Goal: Check status: Check status

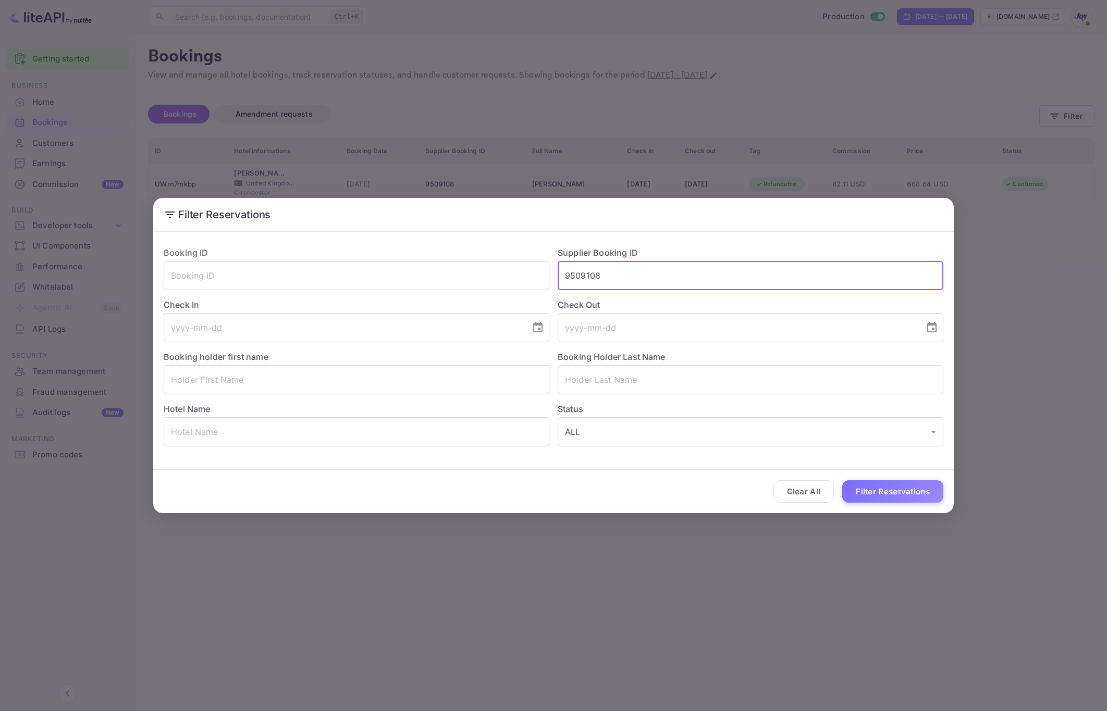
click at [636, 276] on input "9509108" at bounding box center [751, 275] width 386 height 29
type input "9049147"
click at [842, 480] on button "Filter Reservations" at bounding box center [892, 491] width 101 height 22
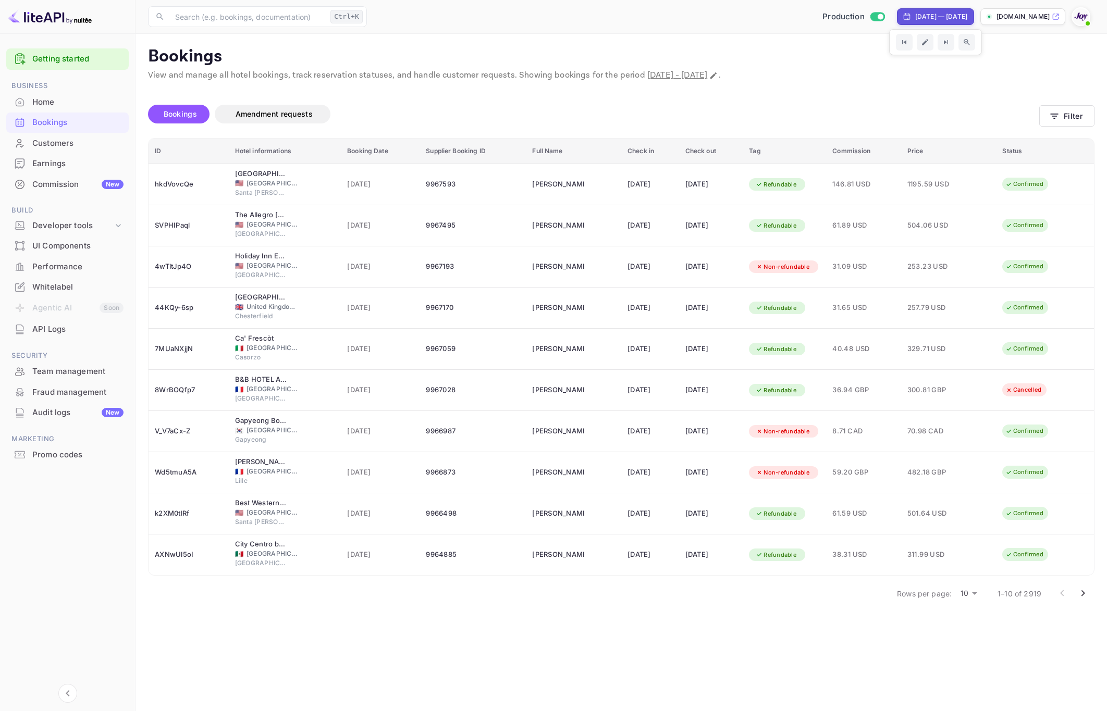
click at [918, 16] on div "[DATE] — [DATE]" at bounding box center [941, 16] width 52 height 9
select select "8"
select select "2025"
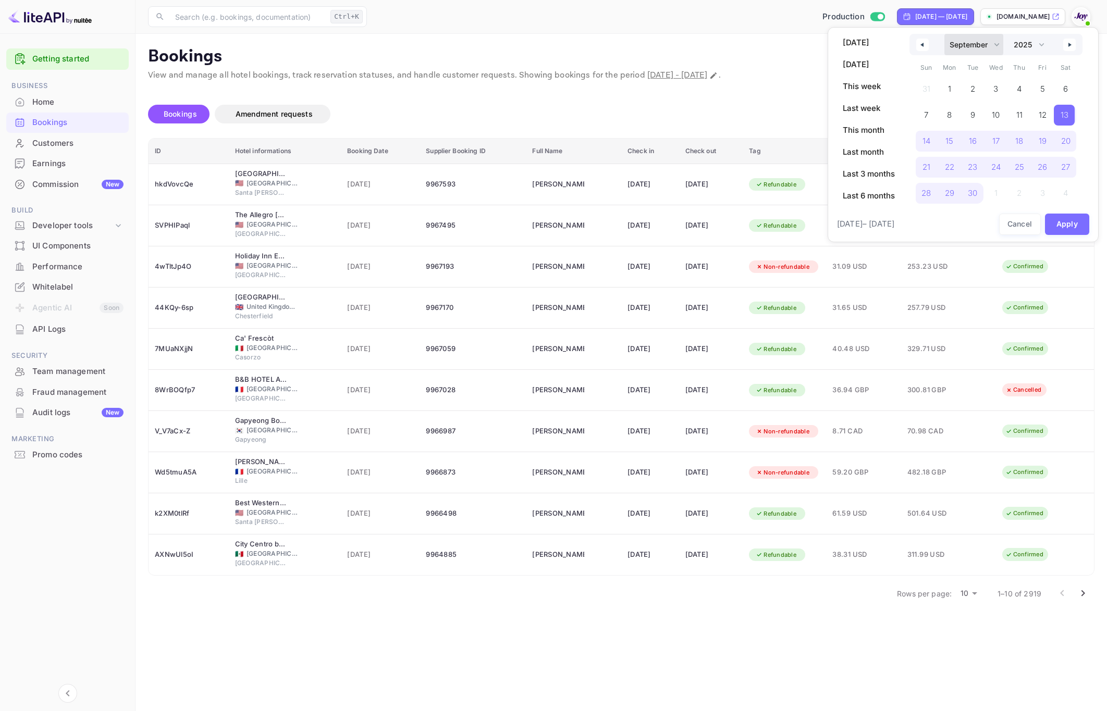
click at [976, 42] on select "January February March April May June July August September October November De…" at bounding box center [973, 44] width 59 height 21
select select "0"
click at [944, 34] on select "January February March April May June July August September October November De…" at bounding box center [973, 44] width 59 height 21
click at [1002, 90] on span "1" at bounding box center [994, 89] width 21 height 21
click at [1038, 45] on select "2030 2029 2028 2027 2026 2025 2024 2023 2022 2021 2020 2019 2018 2017 2016 2015…" at bounding box center [1028, 44] width 40 height 21
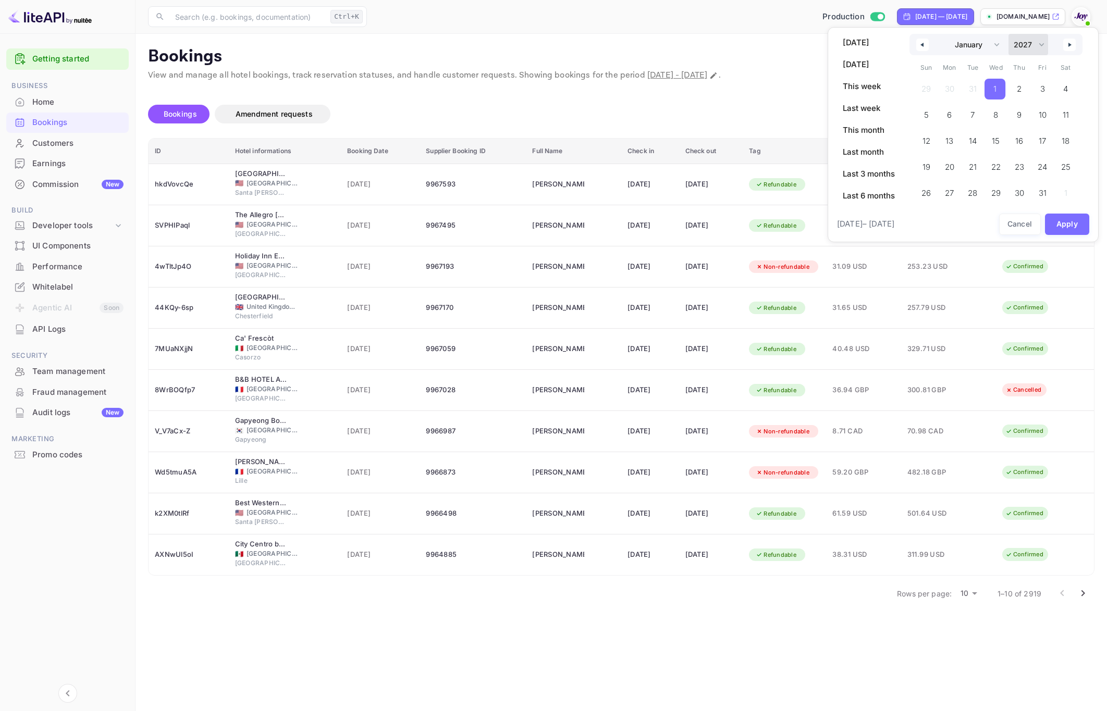
click at [1009, 34] on select "2030 2029 2028 2027 2026 2025 2024 2023 2022 2021 2020 2019 2018 2017 2016 2015…" at bounding box center [1028, 44] width 40 height 21
click at [1043, 88] on span "1" at bounding box center [1042, 89] width 23 height 21
select select "2025"
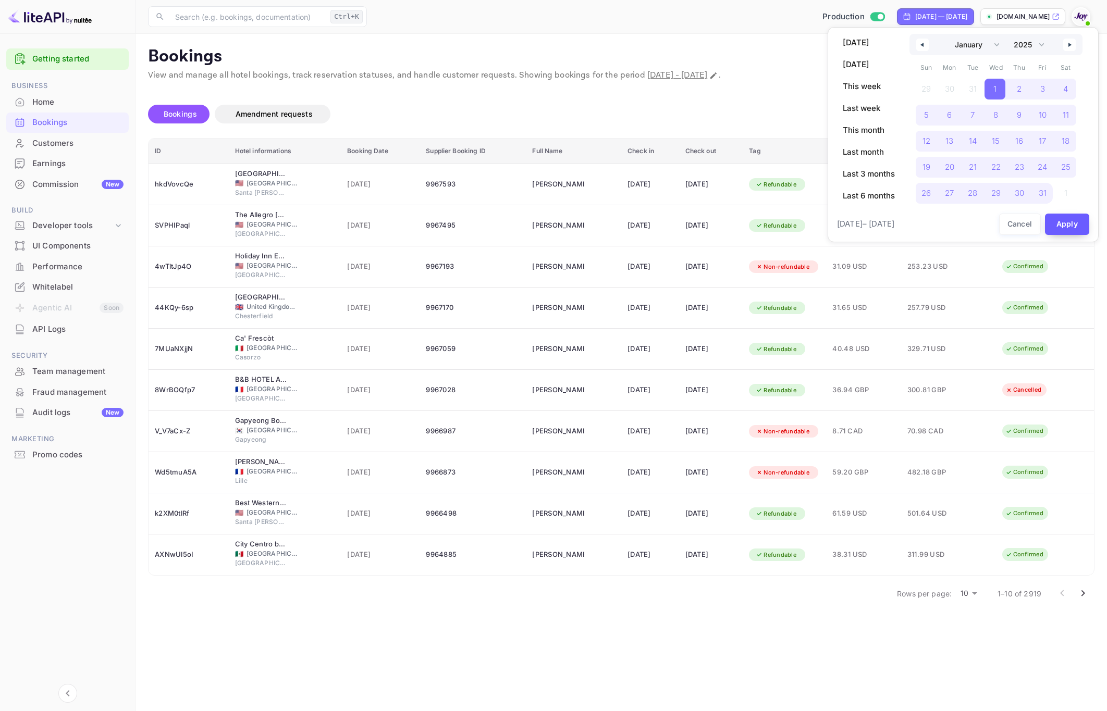
click at [1053, 227] on button "Apply" at bounding box center [1067, 224] width 45 height 21
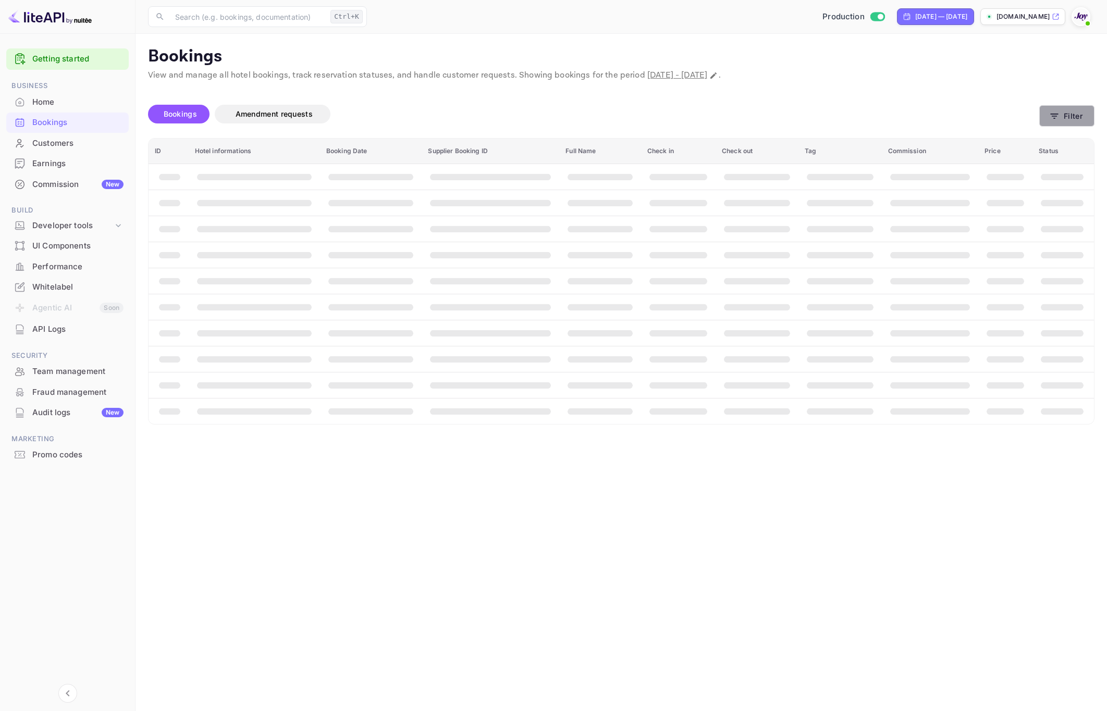
click at [1065, 122] on button "Filter" at bounding box center [1066, 115] width 55 height 21
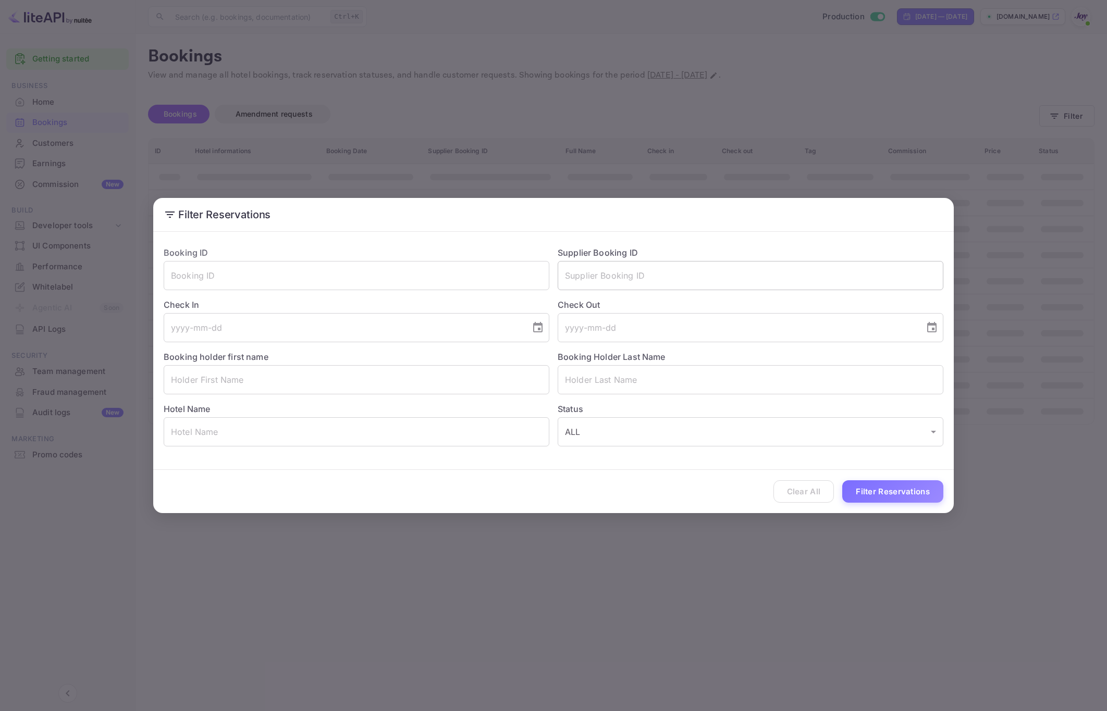
click at [653, 273] on input "text" at bounding box center [751, 275] width 386 height 29
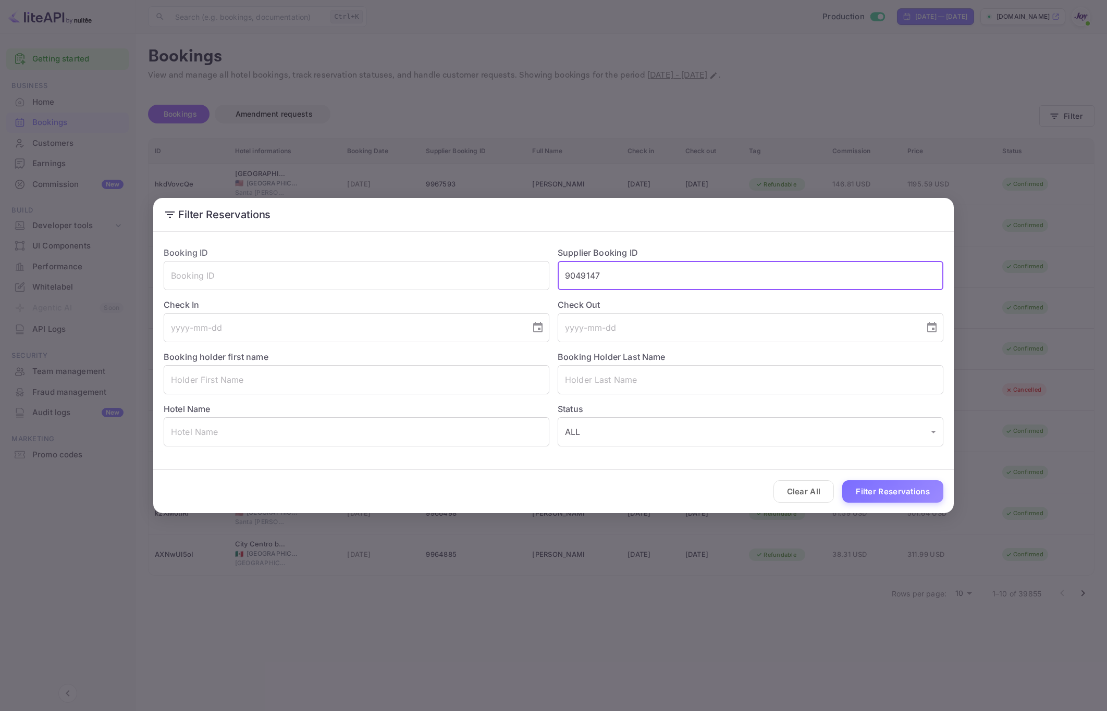
type input "9049147"
click at [891, 497] on button "Filter Reservations" at bounding box center [892, 491] width 101 height 22
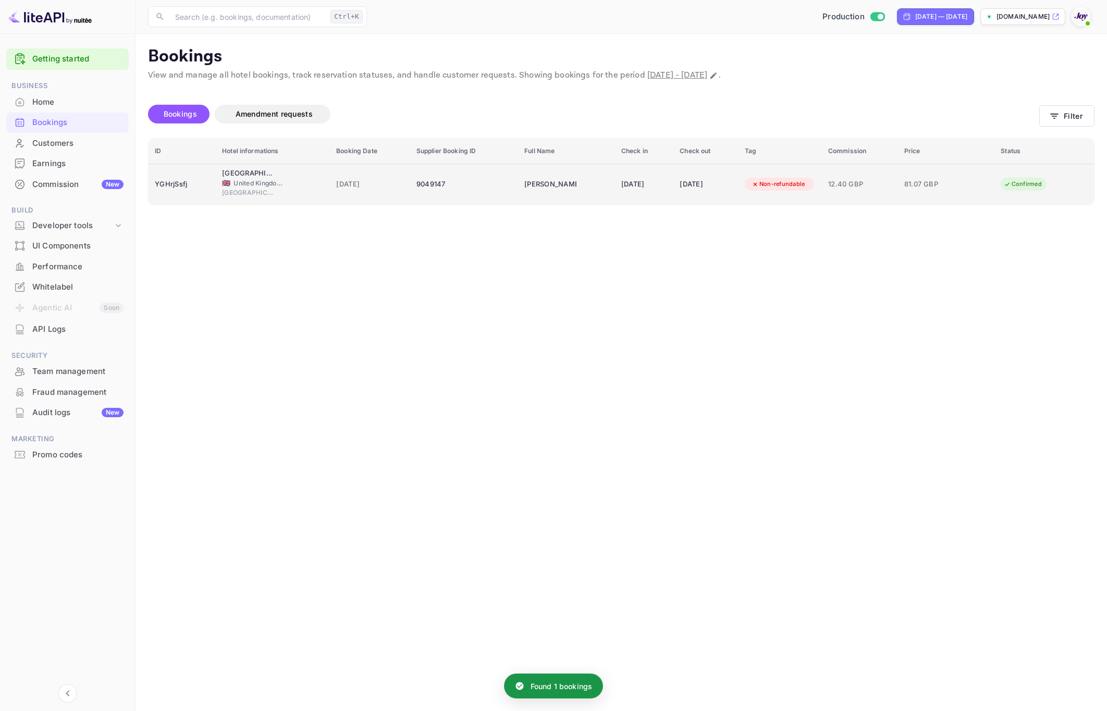
click at [647, 196] on td "[DATE]" at bounding box center [644, 184] width 58 height 41
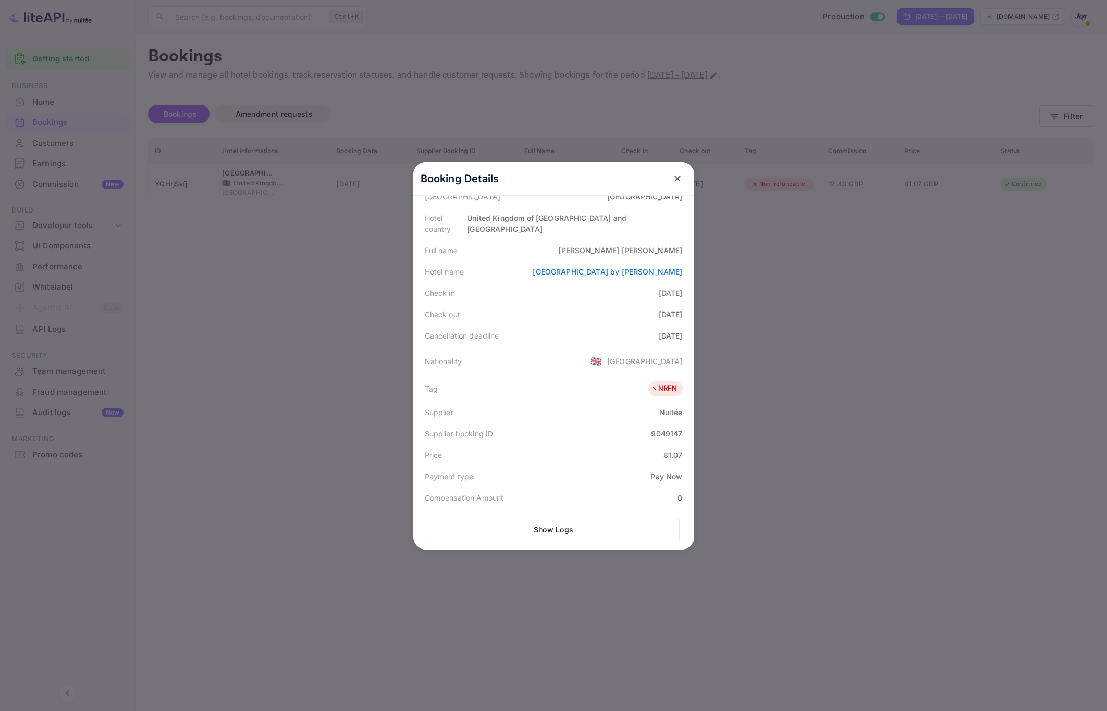
scroll to position [277, 0]
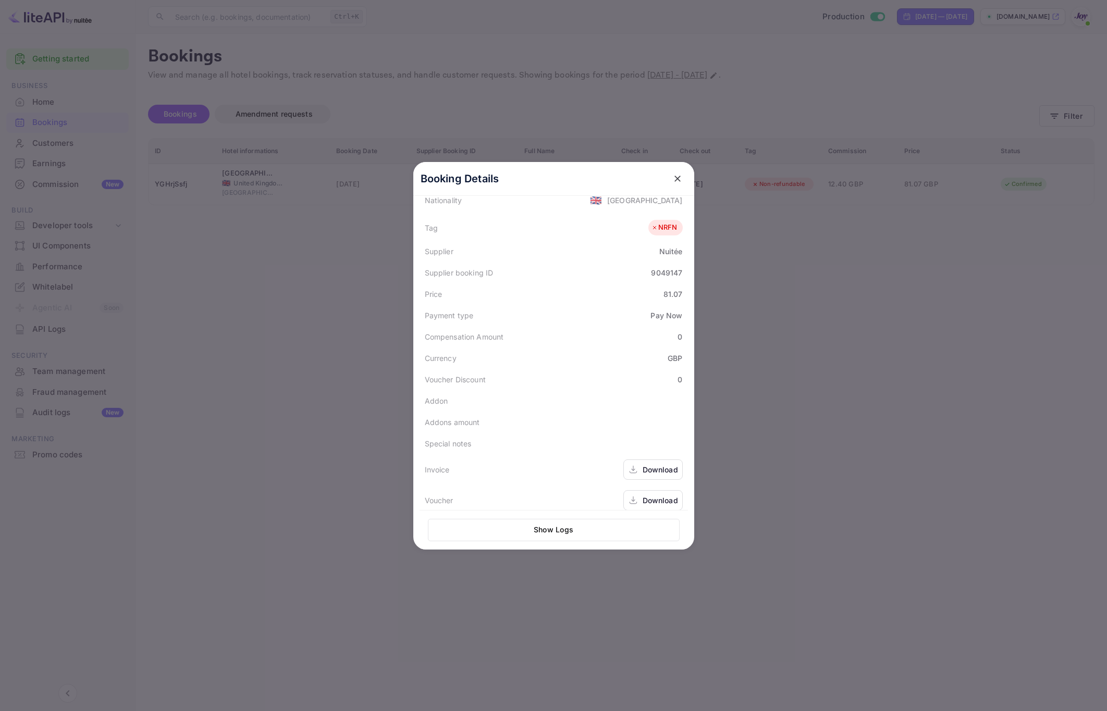
click at [657, 464] on div "Download" at bounding box center [659, 469] width 35 height 11
click at [654, 496] on div "Download" at bounding box center [652, 500] width 59 height 20
click at [254, 387] on div at bounding box center [553, 355] width 1107 height 711
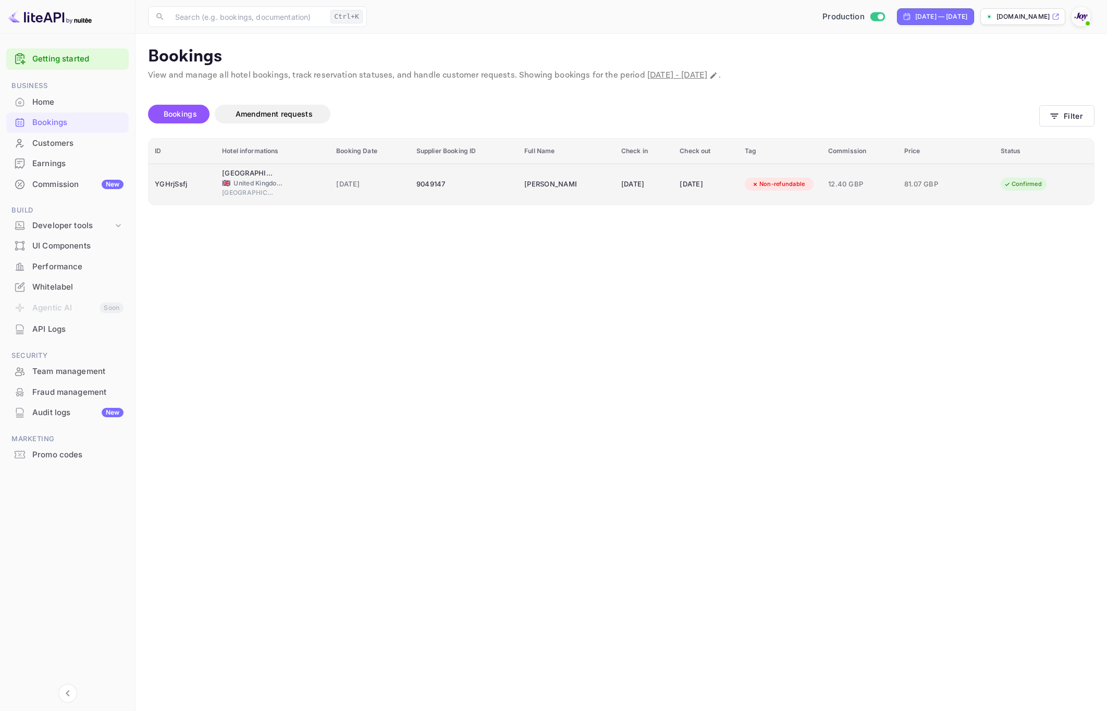
click at [293, 183] on div "🇬🇧 [GEOGRAPHIC_DATA] and [GEOGRAPHIC_DATA]" at bounding box center [273, 183] width 102 height 9
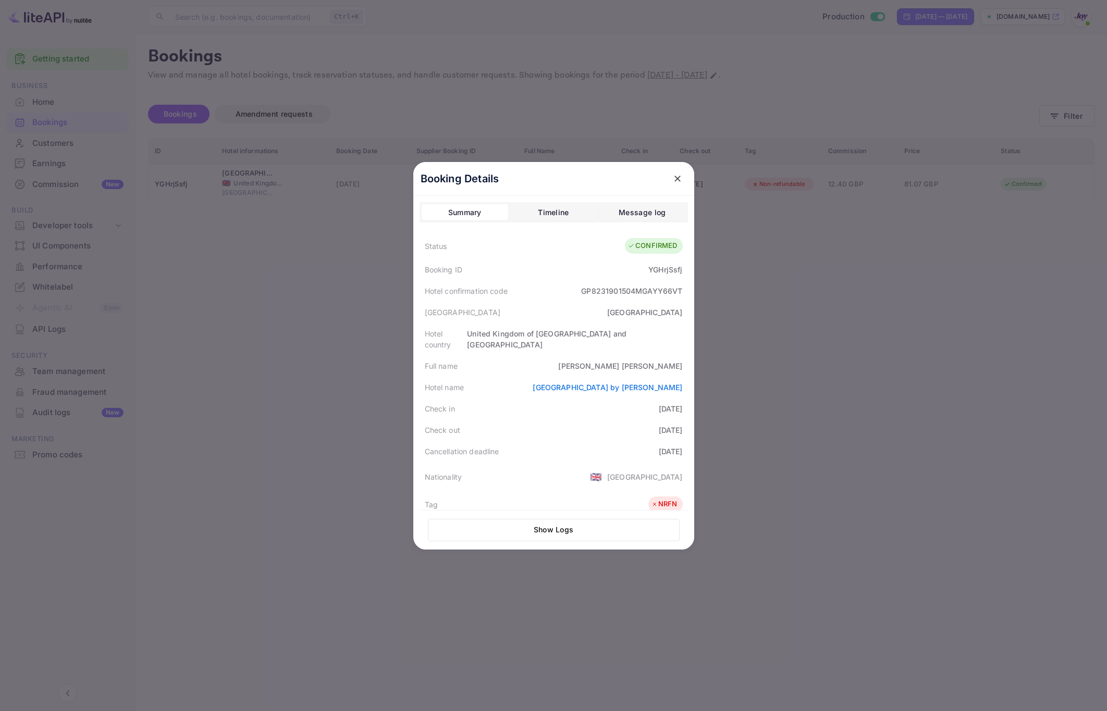
click at [671, 267] on div "YGHrjSsfj" at bounding box center [665, 269] width 34 height 11
copy div "YGHrjSsfj"
click at [674, 361] on div "[PERSON_NAME]" at bounding box center [620, 366] width 124 height 11
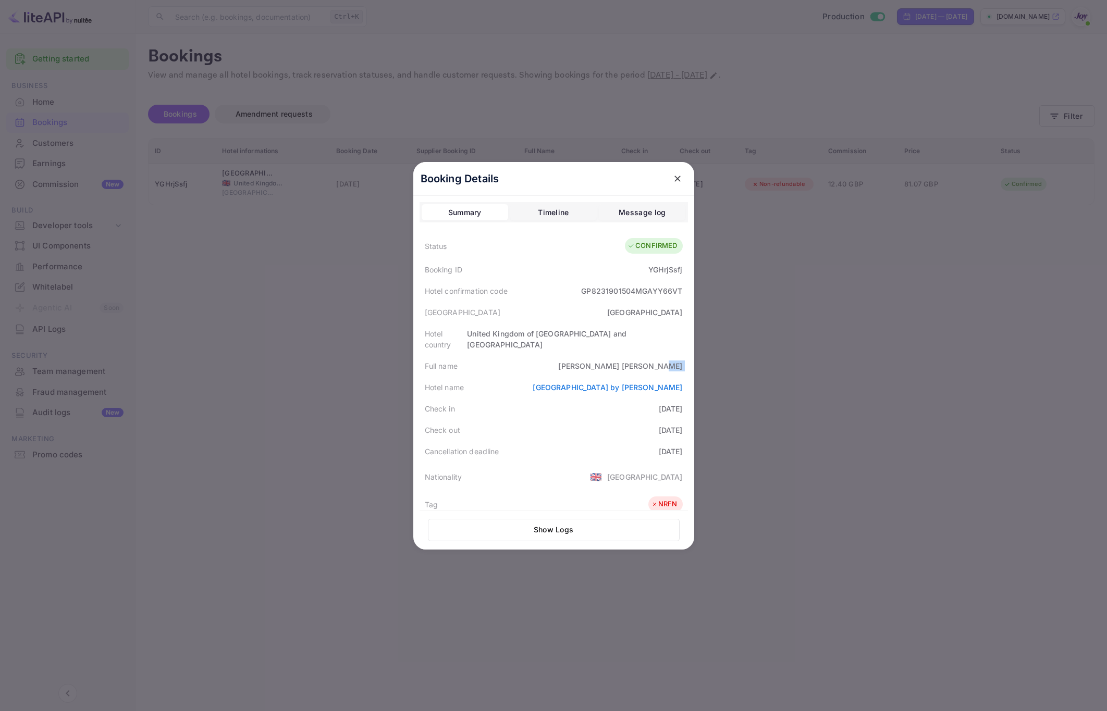
click at [674, 361] on div "[PERSON_NAME]" at bounding box center [620, 366] width 124 height 11
click at [666, 361] on div "[PERSON_NAME]" at bounding box center [620, 366] width 124 height 11
copy div "[PERSON_NAME]"
click at [899, 418] on div at bounding box center [553, 355] width 1107 height 711
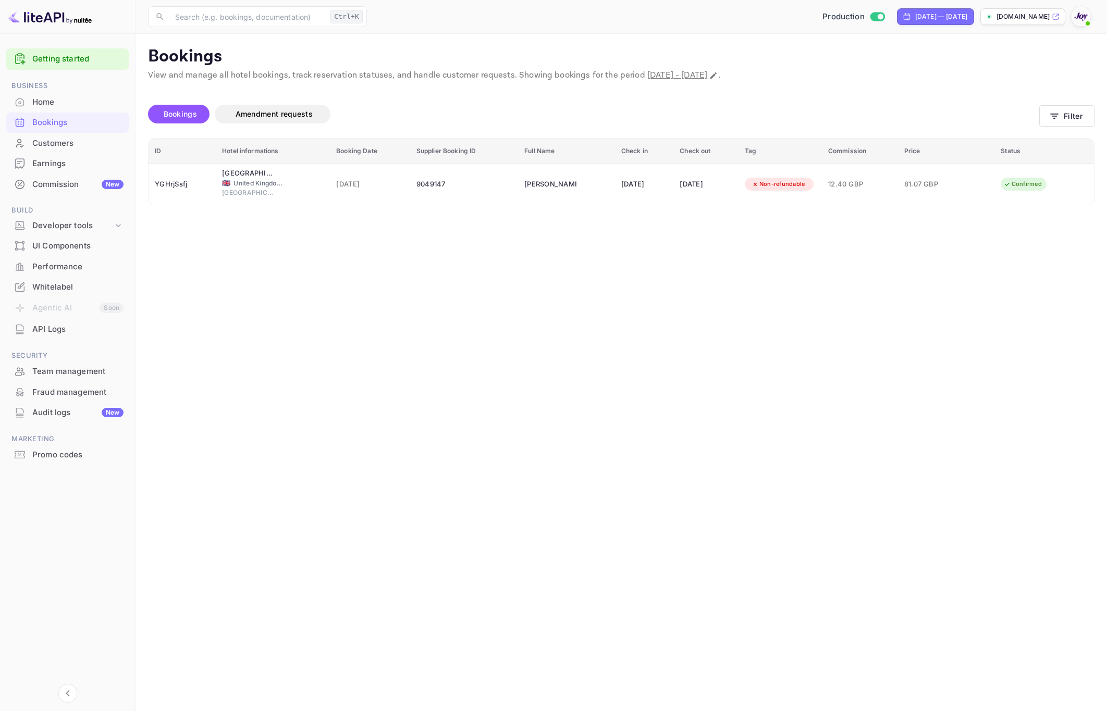
click at [483, 357] on main "Bookings View and manage all hotel bookings, track reservation statuses, and ha…" at bounding box center [620, 372] width 971 height 677
click at [1049, 114] on icon "button" at bounding box center [1054, 116] width 10 height 10
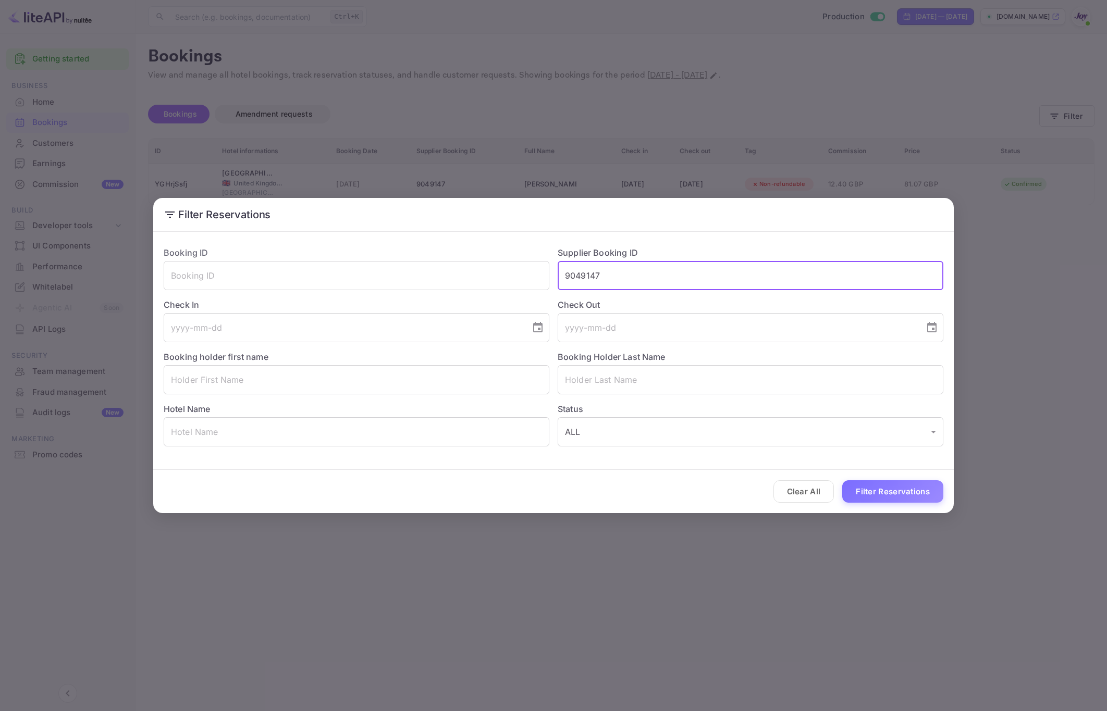
click at [639, 280] on input "9049147" at bounding box center [751, 275] width 386 height 29
click at [640, 279] on input "9049147" at bounding box center [751, 275] width 386 height 29
paste input "509108"
type input "9509108"
click at [863, 487] on button "Filter Reservations" at bounding box center [892, 491] width 101 height 22
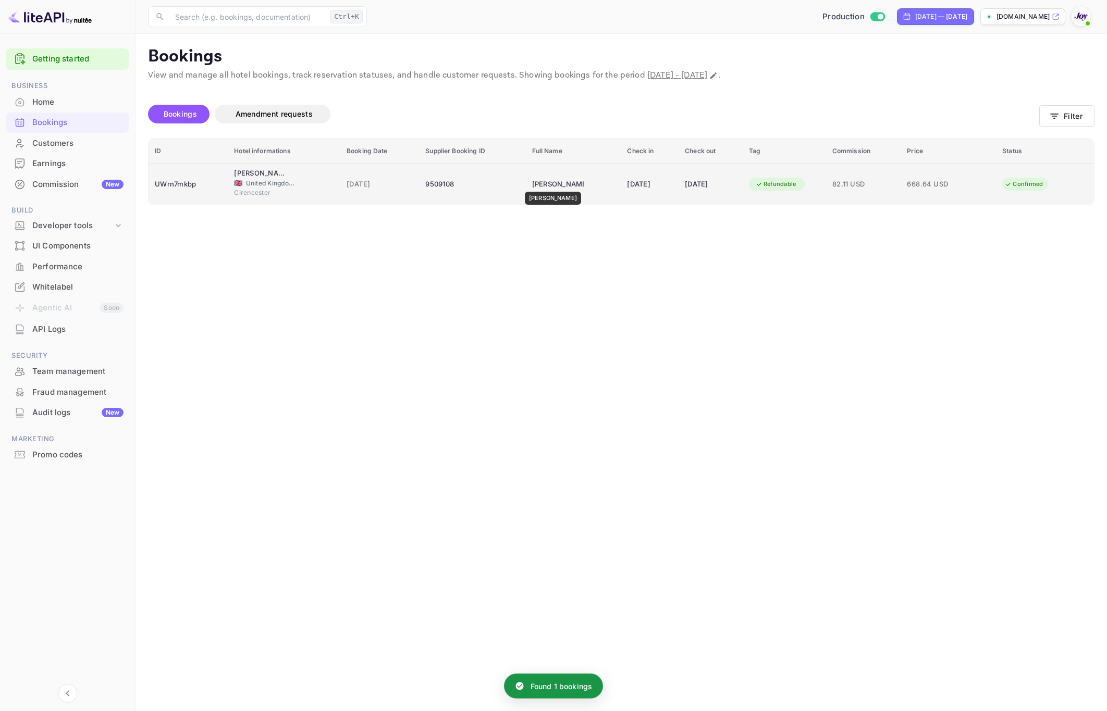
click at [549, 184] on div "[PERSON_NAME]" at bounding box center [558, 184] width 52 height 17
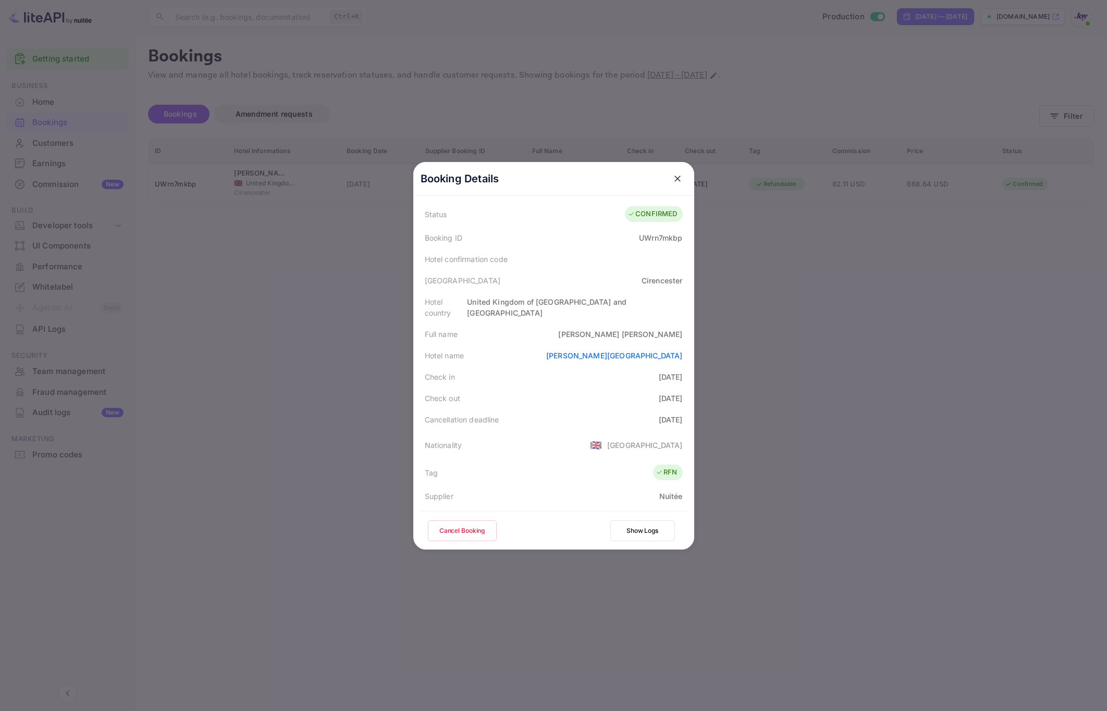
scroll to position [0, 0]
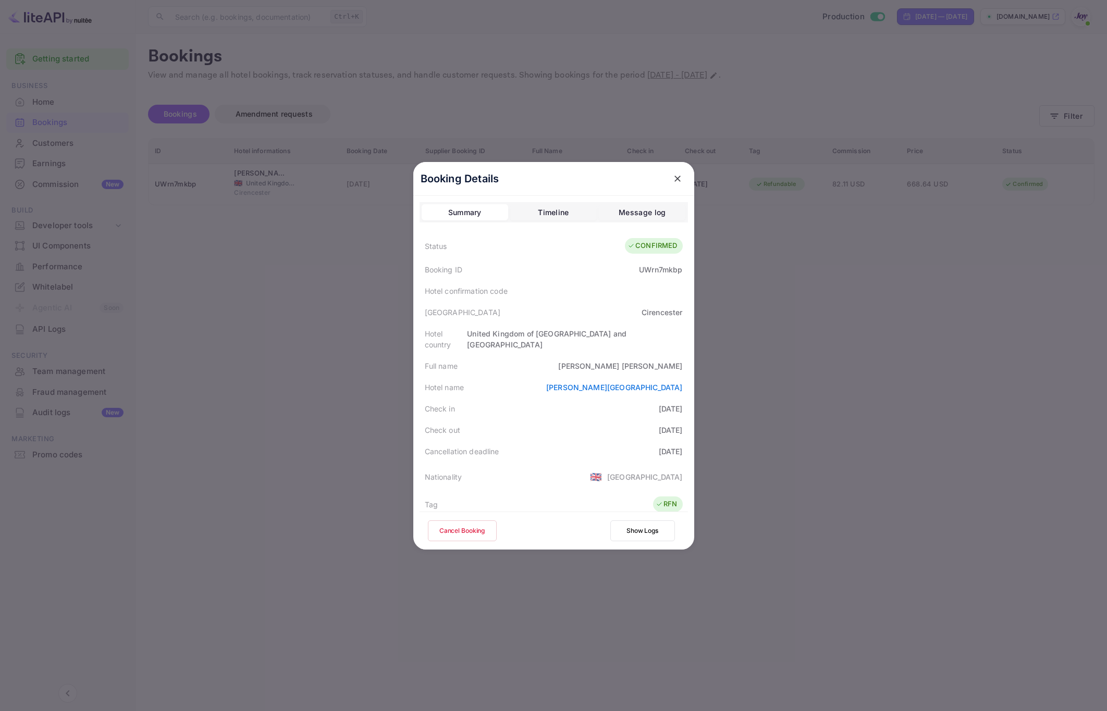
click at [544, 217] on div "Timeline" at bounding box center [553, 212] width 31 height 13
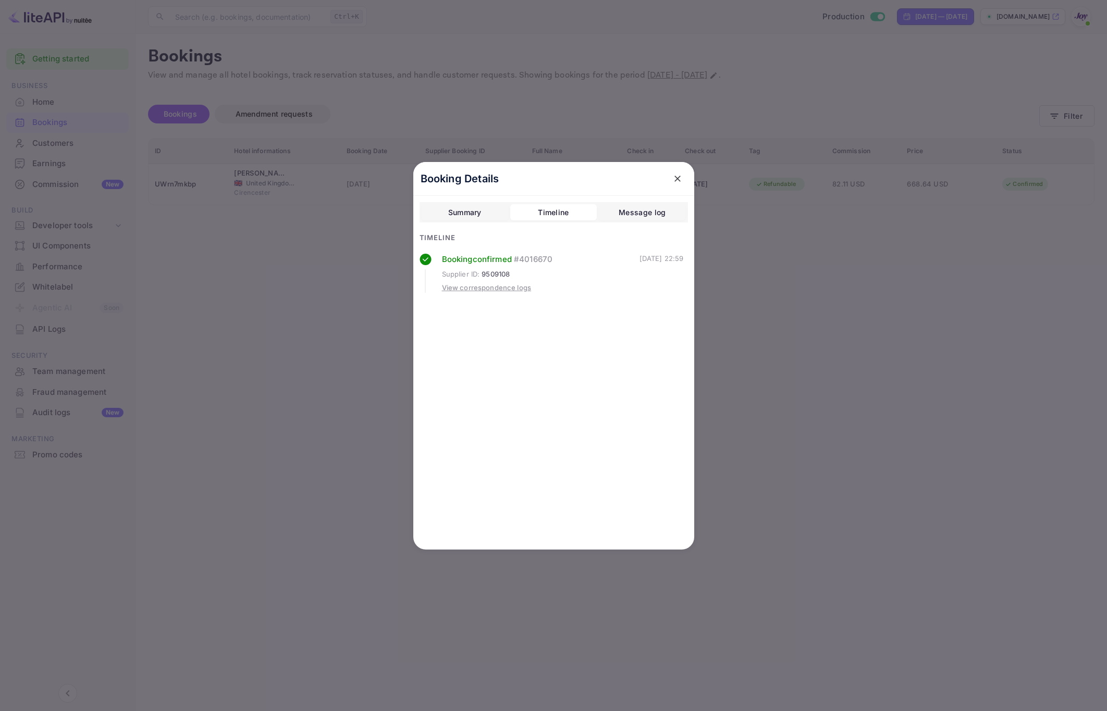
click at [620, 212] on div "Message log" at bounding box center [642, 212] width 47 height 13
click at [551, 213] on div "Timeline" at bounding box center [553, 212] width 31 height 13
click at [465, 212] on div "Summary" at bounding box center [464, 212] width 33 height 13
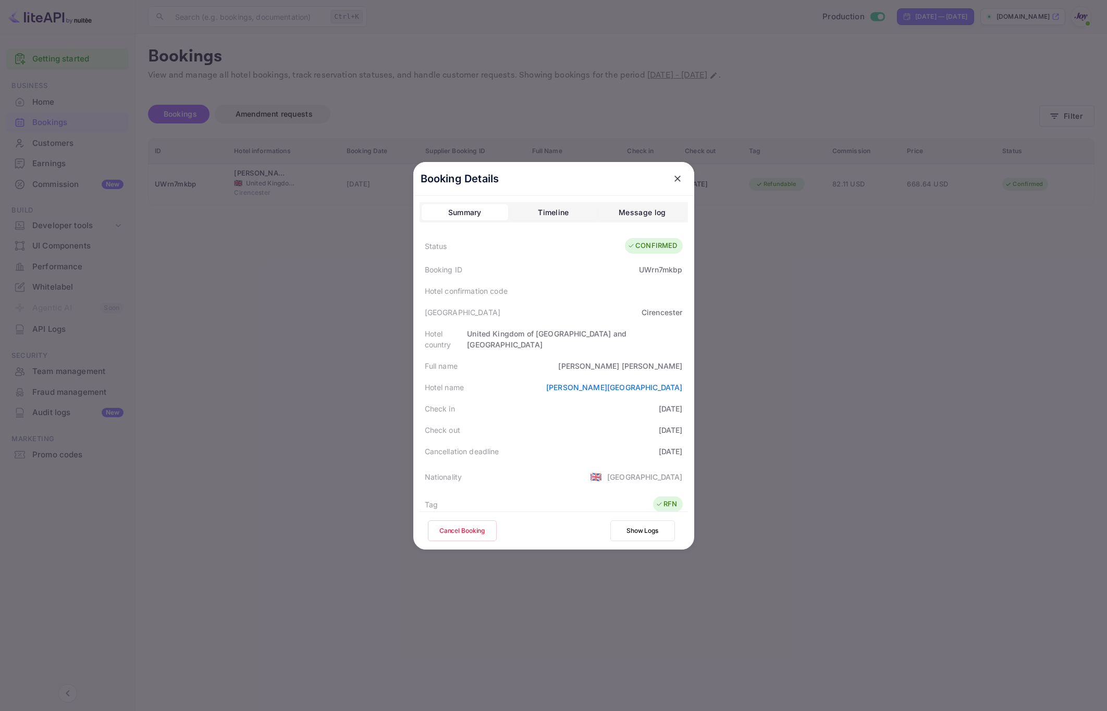
drag, startPoint x: 741, startPoint y: 454, endPoint x: 757, endPoint y: 438, distance: 22.5
click at [741, 454] on div at bounding box center [553, 355] width 1107 height 711
